Goal: Navigation & Orientation: Find specific page/section

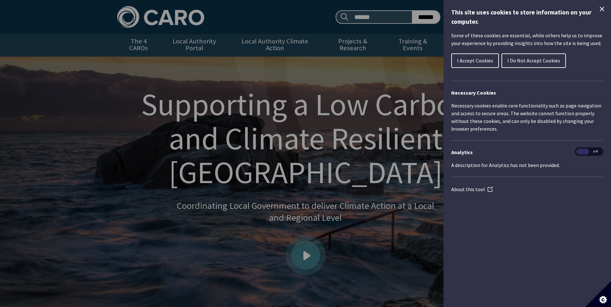
click at [483, 59] on span "I Accept Cookies" at bounding box center [475, 60] width 36 height 6
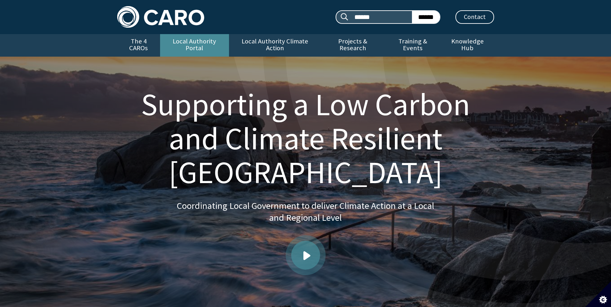
click at [182, 45] on link "Local Authority Portal" at bounding box center [194, 45] width 69 height 23
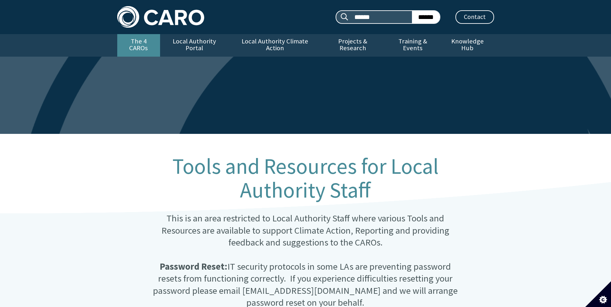
click at [147, 41] on link "The 4 CAROs" at bounding box center [138, 45] width 43 height 23
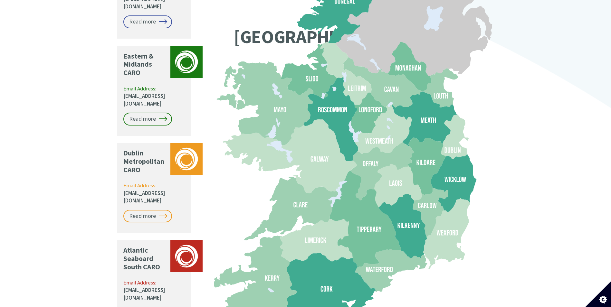
scroll to position [612, 0]
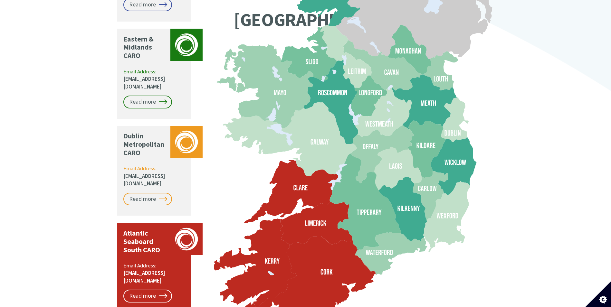
click at [290, 237] on icon at bounding box center [306, 284] width 140 height 97
click at [149, 290] on link "Read more" at bounding box center [147, 296] width 49 height 13
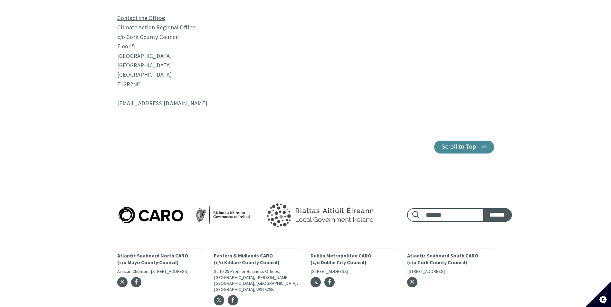
scroll to position [606, 0]
